Goal: Information Seeking & Learning: Learn about a topic

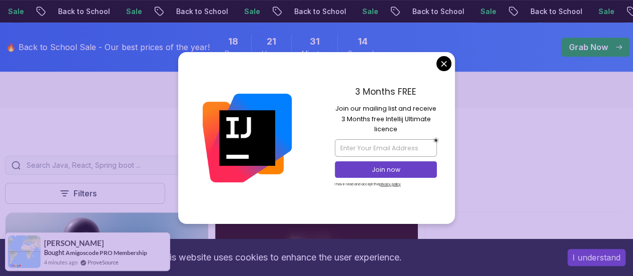
scroll to position [160, 0]
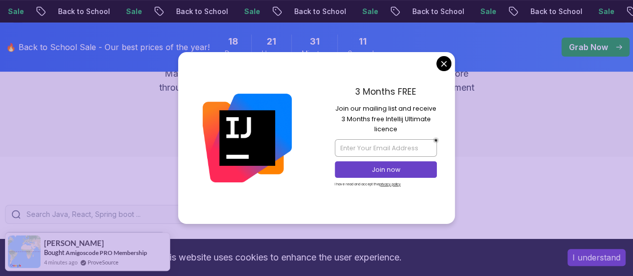
click at [436, 58] on div "3 Months FREE Join our mailing list and receive 3 Months free Intellij Ultimate…" at bounding box center [386, 137] width 139 height 171
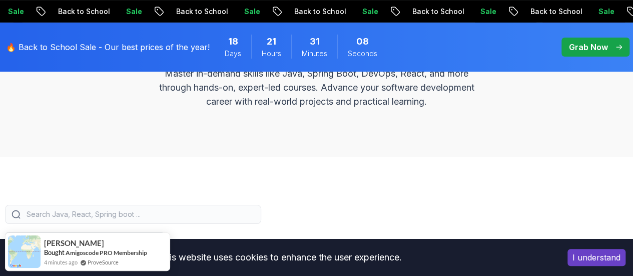
click at [549, 114] on div "All Courses Learn Java, Spring Boot, DevOps & More with Amigoscode Premium Cour…" at bounding box center [316, 51] width 633 height 209
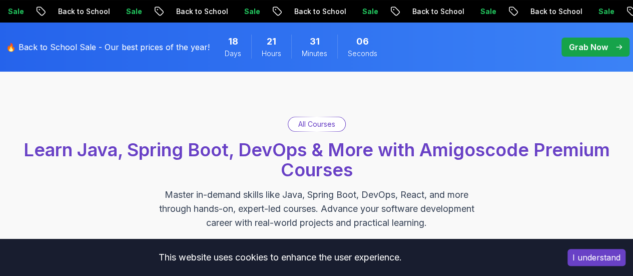
scroll to position [40, 0]
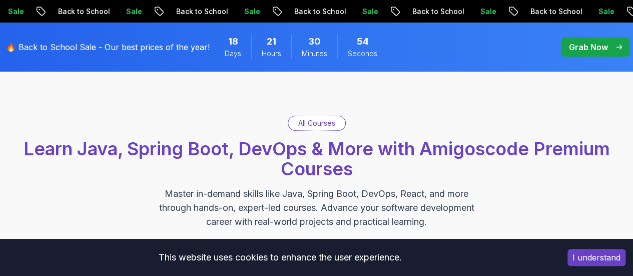
click at [550, 92] on div "All Courses Learn Java, Spring Boot, DevOps & More with Amigoscode Premium Cour…" at bounding box center [316, 172] width 633 height 209
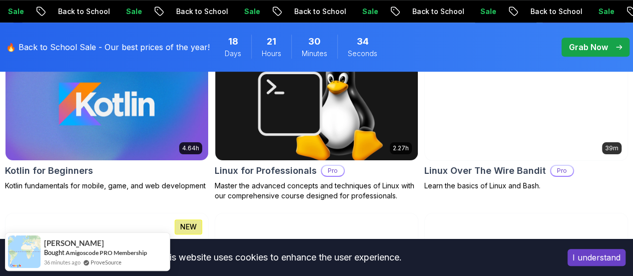
scroll to position [2203, 0]
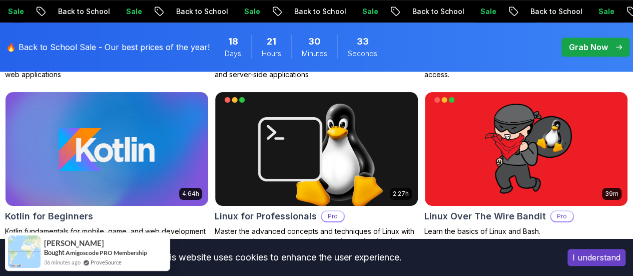
click at [611, 46] on div "Grab Now" at bounding box center [595, 47] width 53 height 12
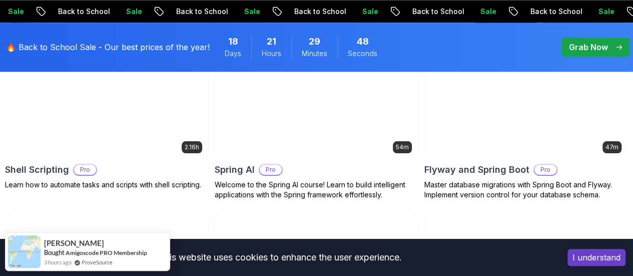
scroll to position [2594, 0]
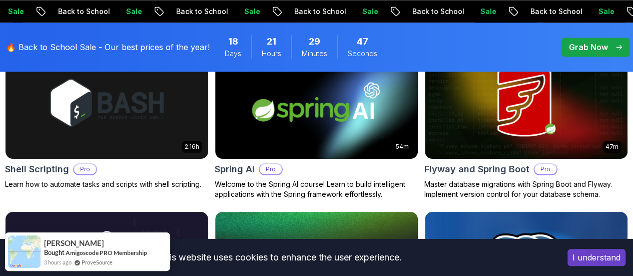
click at [0, 0] on p "Full Stack" at bounding box center [0, 0] width 0 height 0
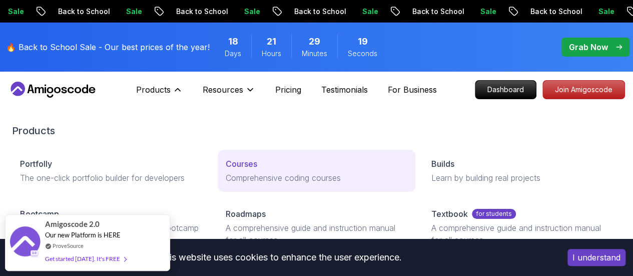
click at [239, 170] on div "Courses" at bounding box center [317, 164] width 182 height 12
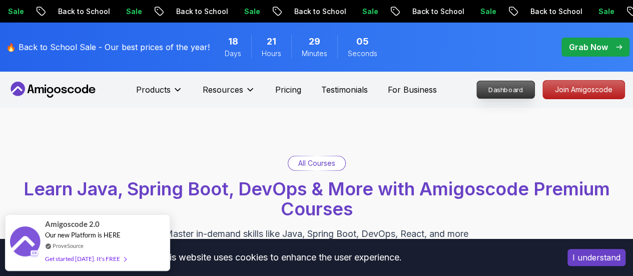
click at [506, 94] on p "Dashboard" at bounding box center [506, 89] width 58 height 17
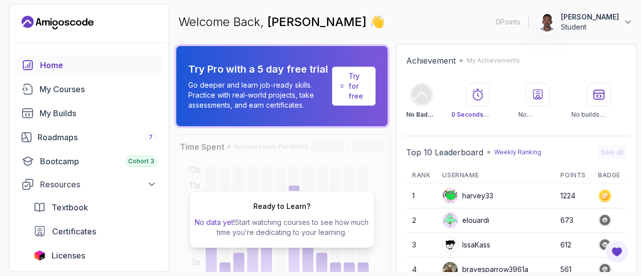
click at [631, 83] on div "Achievement My Achievements No Badge :( 0 Seconds Watched No certificates No bu…" at bounding box center [516, 87] width 230 height 74
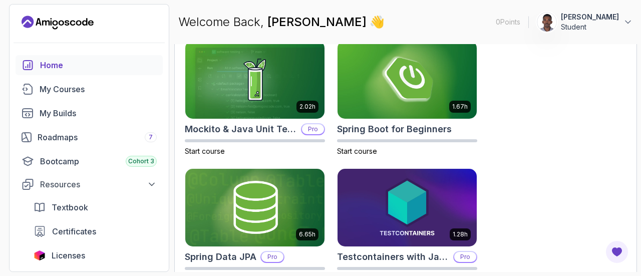
scroll to position [613, 0]
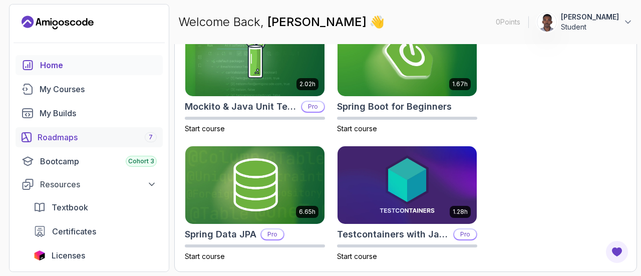
click at [81, 140] on div "Roadmaps 7" at bounding box center [97, 137] width 119 height 12
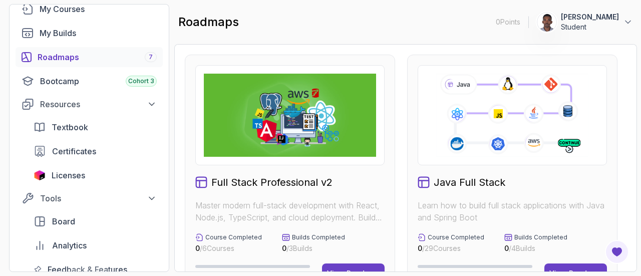
scroll to position [100, 0]
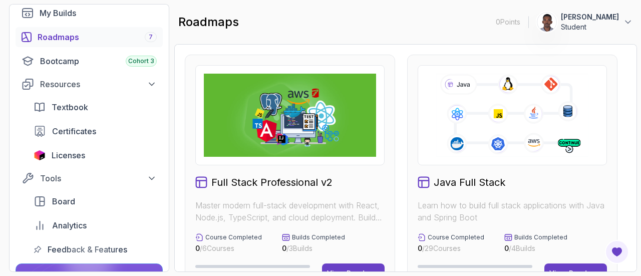
click at [632, 116] on div "Full Stack Professional v2 Master modern full-stack development with React, Nod…" at bounding box center [405, 158] width 463 height 228
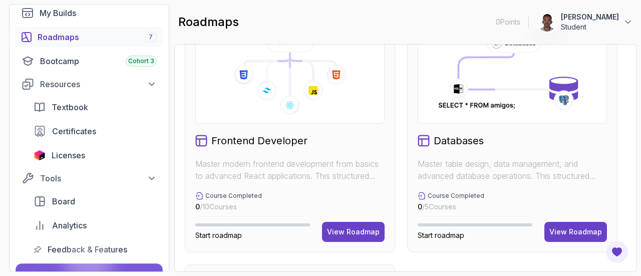
scroll to position [524, 0]
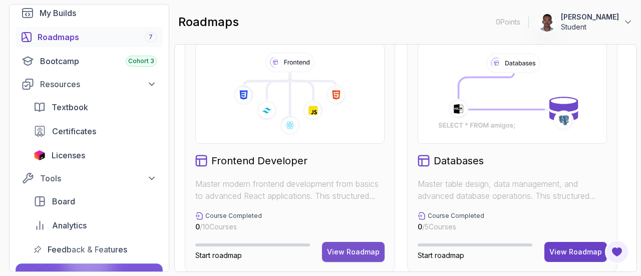
click at [352, 249] on div "View Roadmap" at bounding box center [353, 252] width 53 height 10
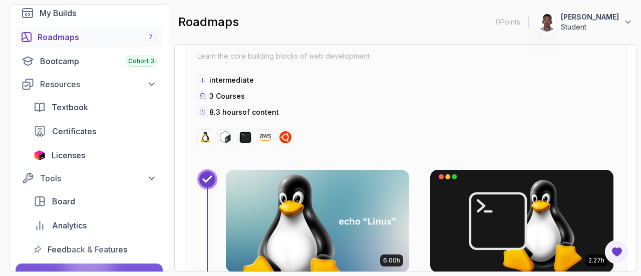
scroll to position [300, 0]
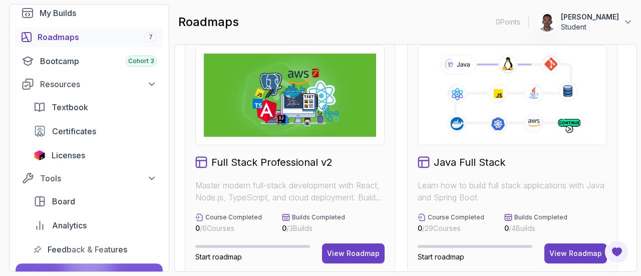
scroll to position [40, 0]
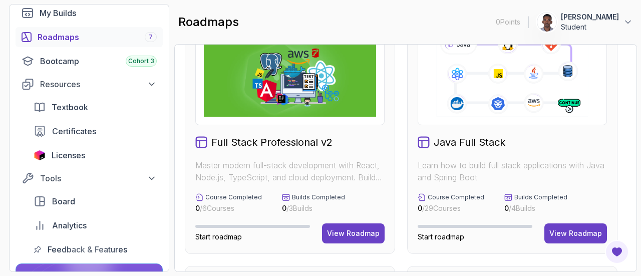
click at [463, 143] on h2 "Java Full Stack" at bounding box center [470, 142] width 72 height 14
click at [577, 230] on div "View Roadmap" at bounding box center [575, 233] width 53 height 10
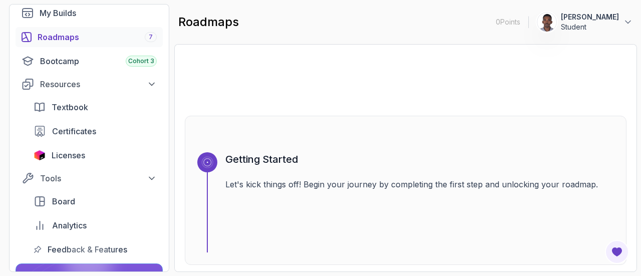
click at [569, 232] on div "Getting Started Let's kick things off! Begin your journey by completing the fir…" at bounding box center [419, 202] width 389 height 100
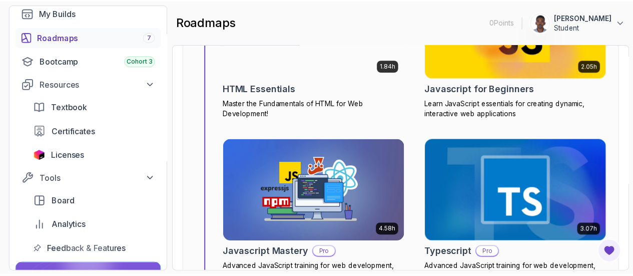
scroll to position [6443, 0]
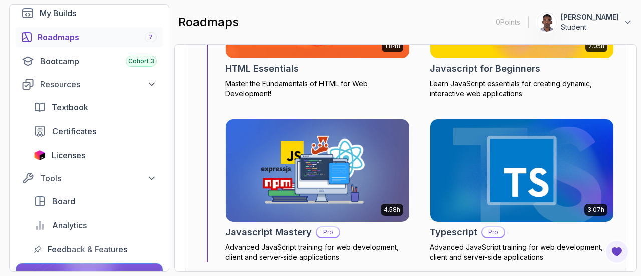
click at [335, 177] on img at bounding box center [317, 171] width 192 height 108
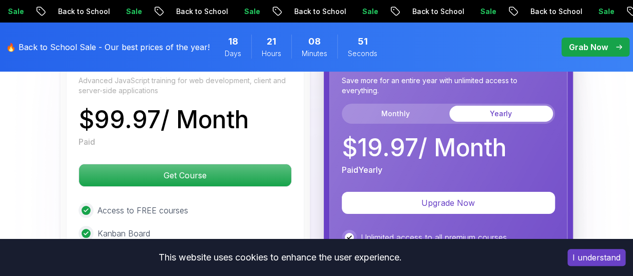
scroll to position [1843, 0]
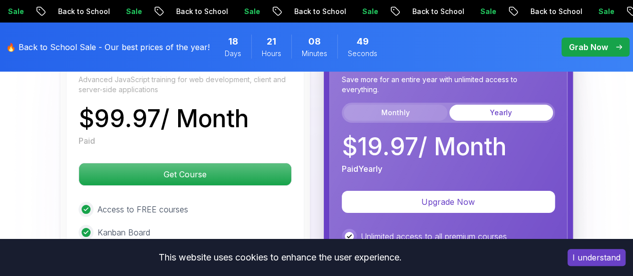
click at [404, 106] on button "Monthly" at bounding box center [396, 113] width 104 height 16
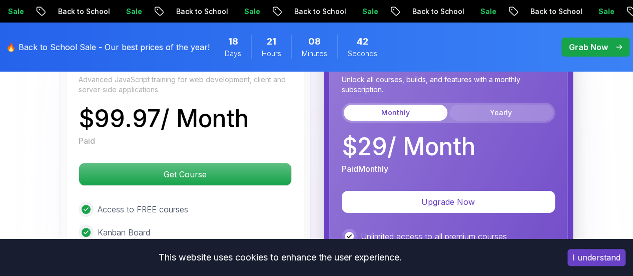
click at [508, 107] on button "Yearly" at bounding box center [502, 113] width 104 height 16
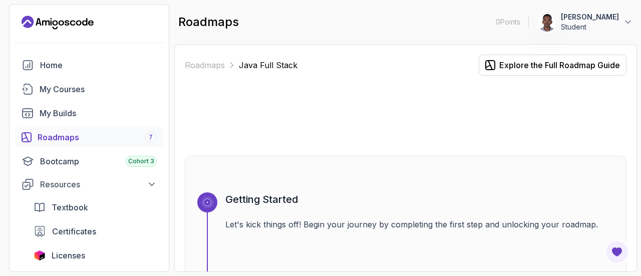
click at [500, 123] on div at bounding box center [406, 116] width 442 height 48
click at [534, 66] on div "Explore the Full Roadmap Guide" at bounding box center [559, 65] width 121 height 12
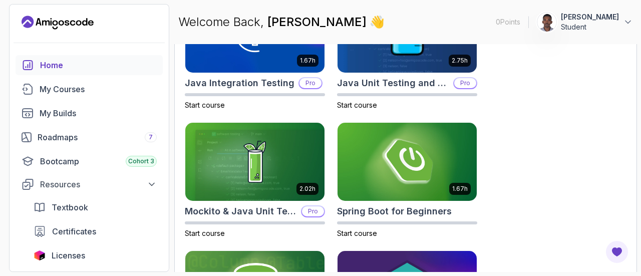
scroll to position [415, 0]
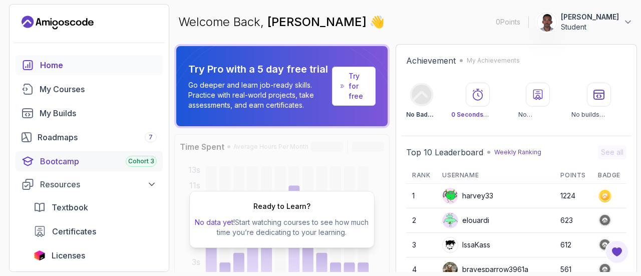
scroll to position [20, 0]
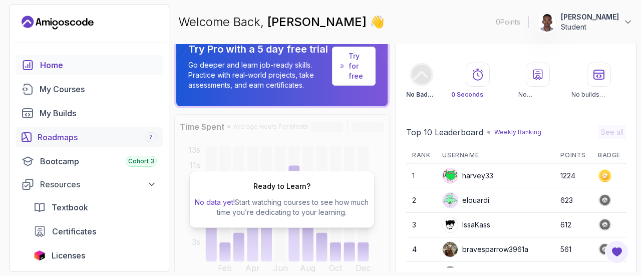
click at [60, 138] on div "Roadmaps 7" at bounding box center [97, 137] width 119 height 12
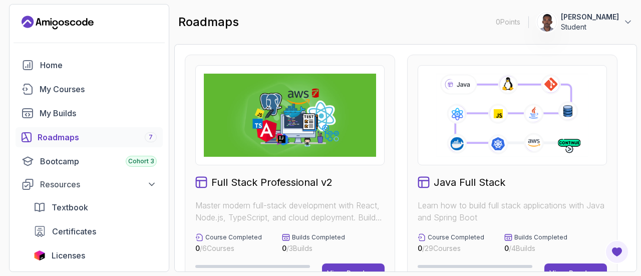
click at [632, 155] on div "Full Stack Professional v2 Master modern full-stack development with React, Nod…" at bounding box center [405, 158] width 463 height 228
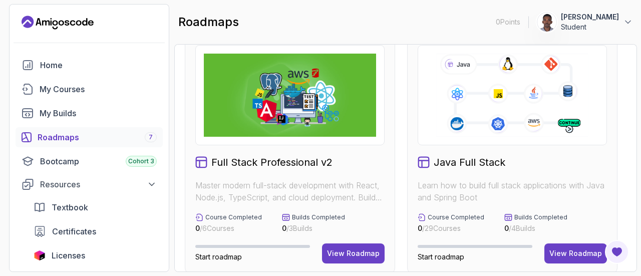
scroll to position [40, 0]
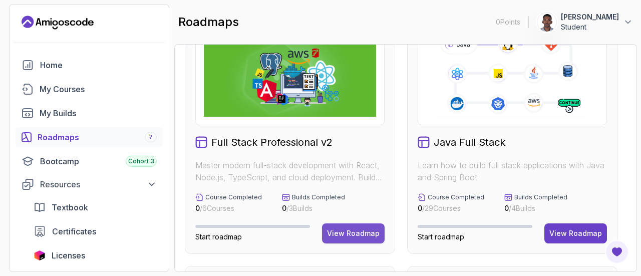
click at [355, 231] on div "View Roadmap" at bounding box center [353, 233] width 53 height 10
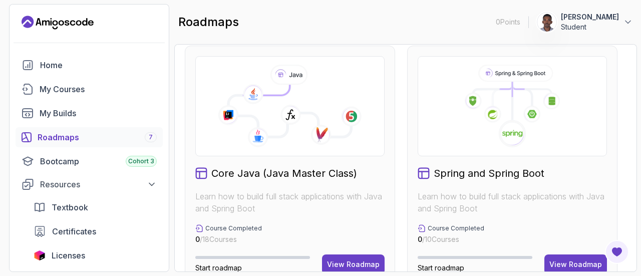
scroll to position [280, 0]
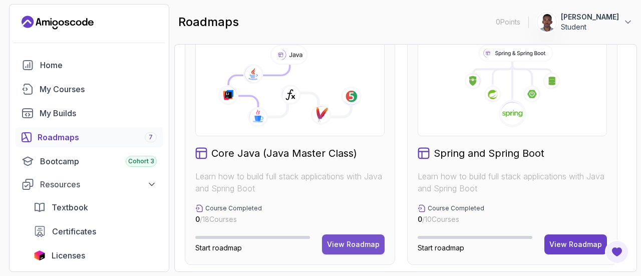
click at [329, 244] on button "View Roadmap" at bounding box center [353, 244] width 63 height 20
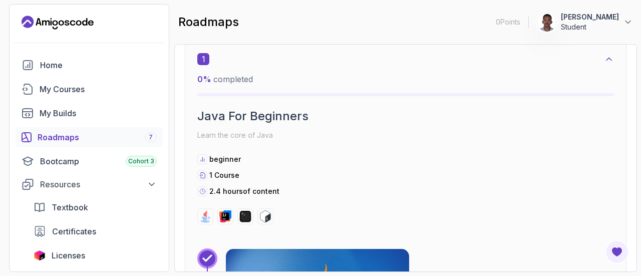
scroll to position [10, 0]
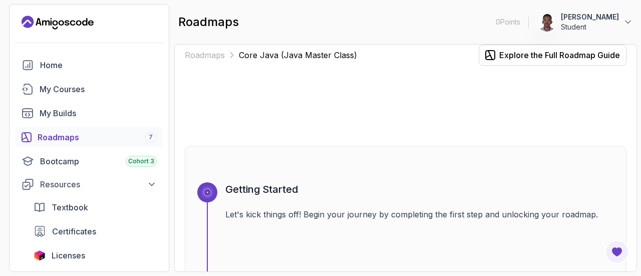
click at [477, 100] on div at bounding box center [406, 106] width 442 height 48
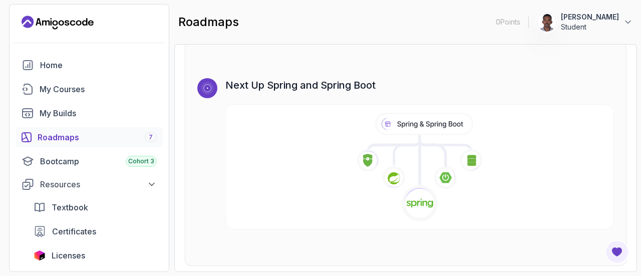
scroll to position [6094, 0]
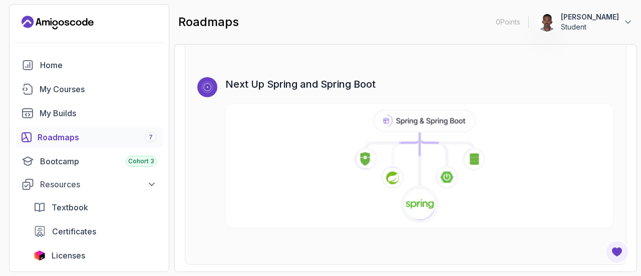
click at [420, 180] on icon at bounding box center [420, 159] width 0 height 53
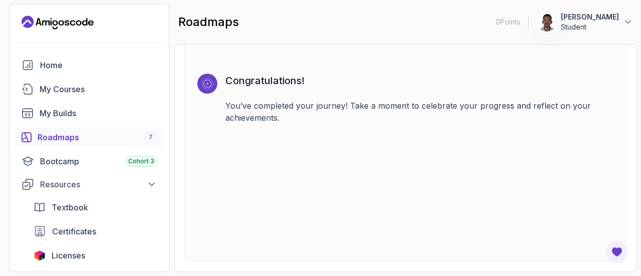
scroll to position [10, 0]
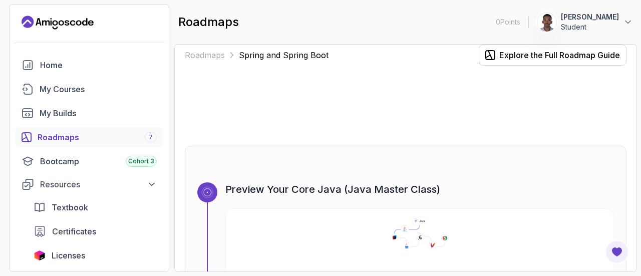
click at [484, 96] on div at bounding box center [406, 106] width 442 height 48
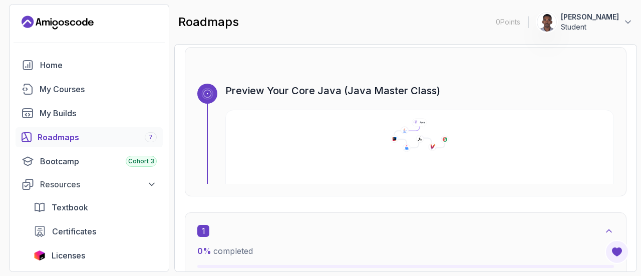
scroll to position [0, 0]
